Goal: Entertainment & Leisure: Consume media (video, audio)

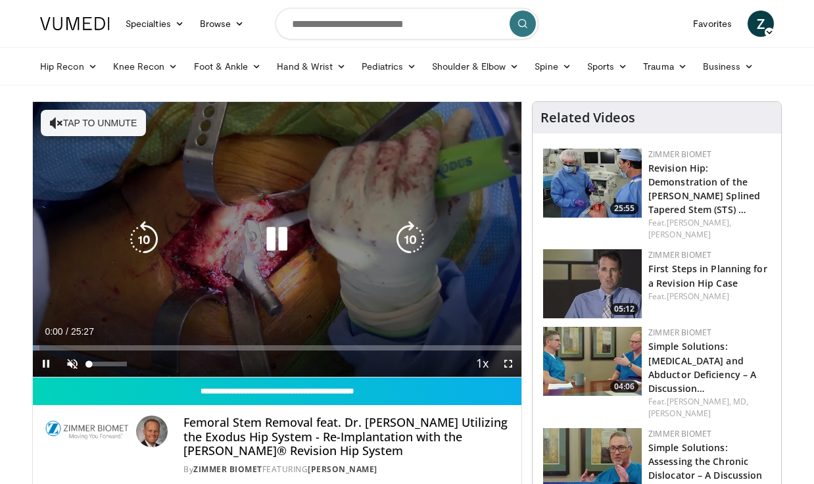
drag, startPoint x: 72, startPoint y: 362, endPoint x: 109, endPoint y: 330, distance: 48.5
click at [74, 362] on span "Video Player" at bounding box center [72, 363] width 26 height 26
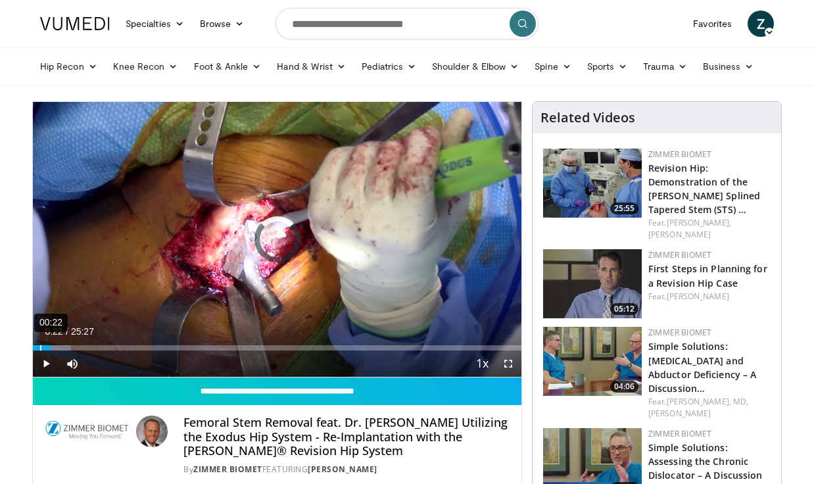
click at [40, 346] on div "00:22" at bounding box center [40, 347] width 1 height 5
click at [37, 346] on div "00:12" at bounding box center [37, 347] width 1 height 5
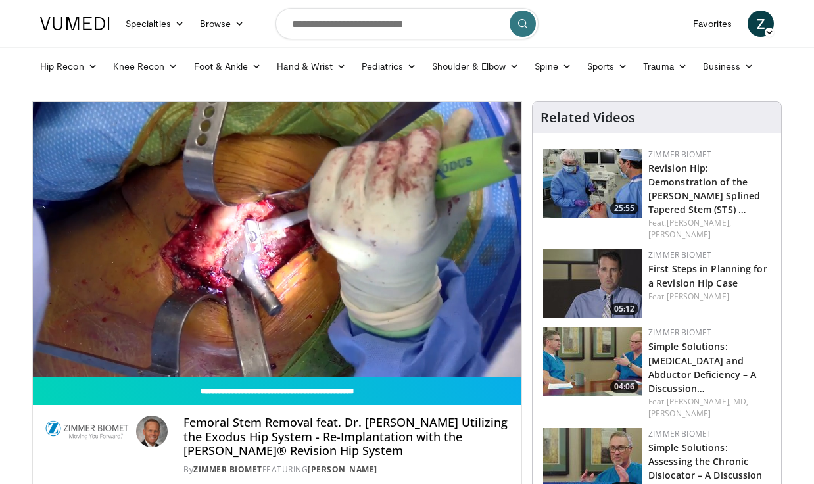
scroll to position [3, 1]
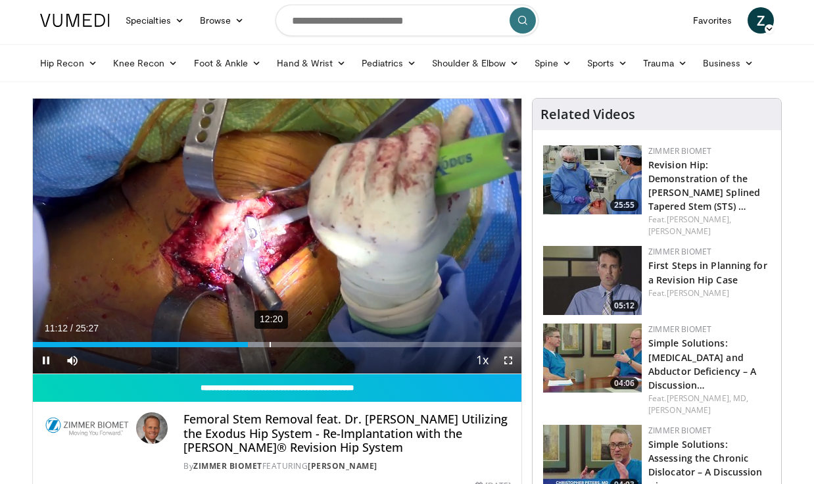
click at [270, 345] on div "12:20" at bounding box center [270, 344] width 1 height 5
click at [318, 344] on div "14:52" at bounding box center [318, 344] width 1 height 5
click at [354, 343] on div "16:43" at bounding box center [354, 344] width 1 height 5
click at [372, 344] on div "17:40" at bounding box center [372, 344] width 1 height 5
click at [386, 342] on div "18:23" at bounding box center [386, 344] width 1 height 5
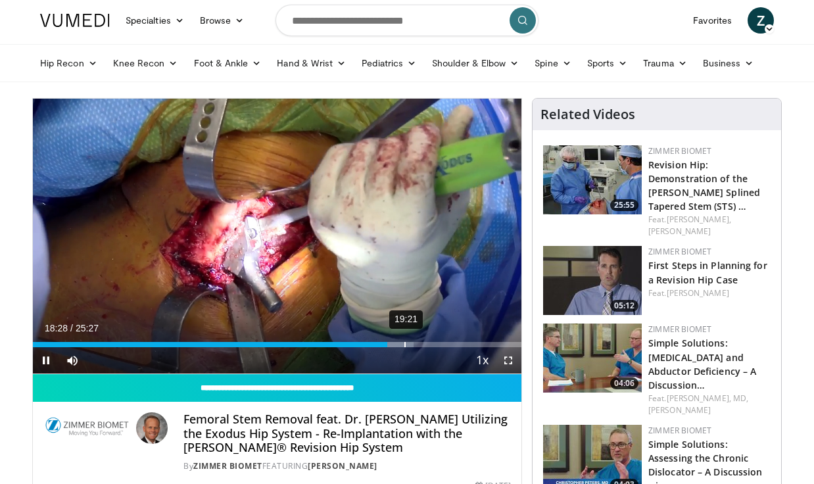
click at [404, 341] on div "Loaded : 77.99% 19:21 18:28" at bounding box center [277, 341] width 489 height 12
click at [425, 343] on div "20:27" at bounding box center [425, 344] width 1 height 5
click at [445, 345] on div "21:28" at bounding box center [445, 344] width 1 height 5
click at [461, 345] on div "22:18" at bounding box center [461, 344] width 1 height 5
click at [494, 345] on div "24:03" at bounding box center [494, 344] width 1 height 5
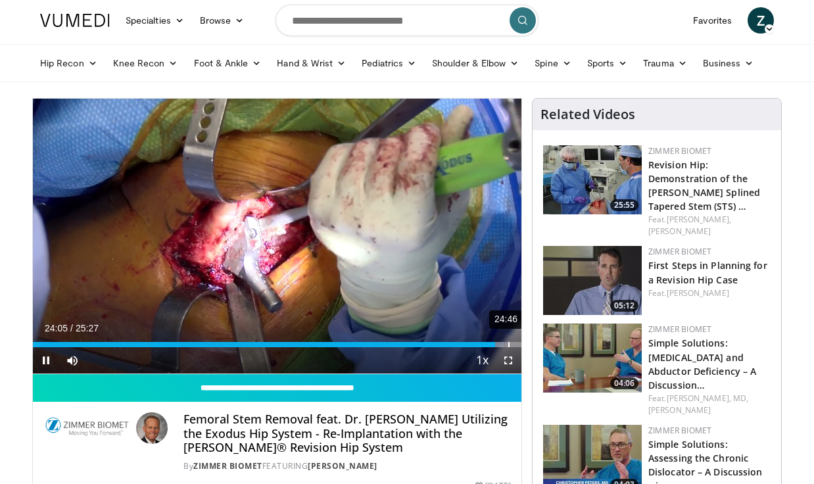
click at [508, 345] on div "24:46" at bounding box center [508, 344] width 1 height 5
click at [514, 344] on div "25:02" at bounding box center [514, 344] width 1 height 5
